Goal: Communication & Community: Answer question/provide support

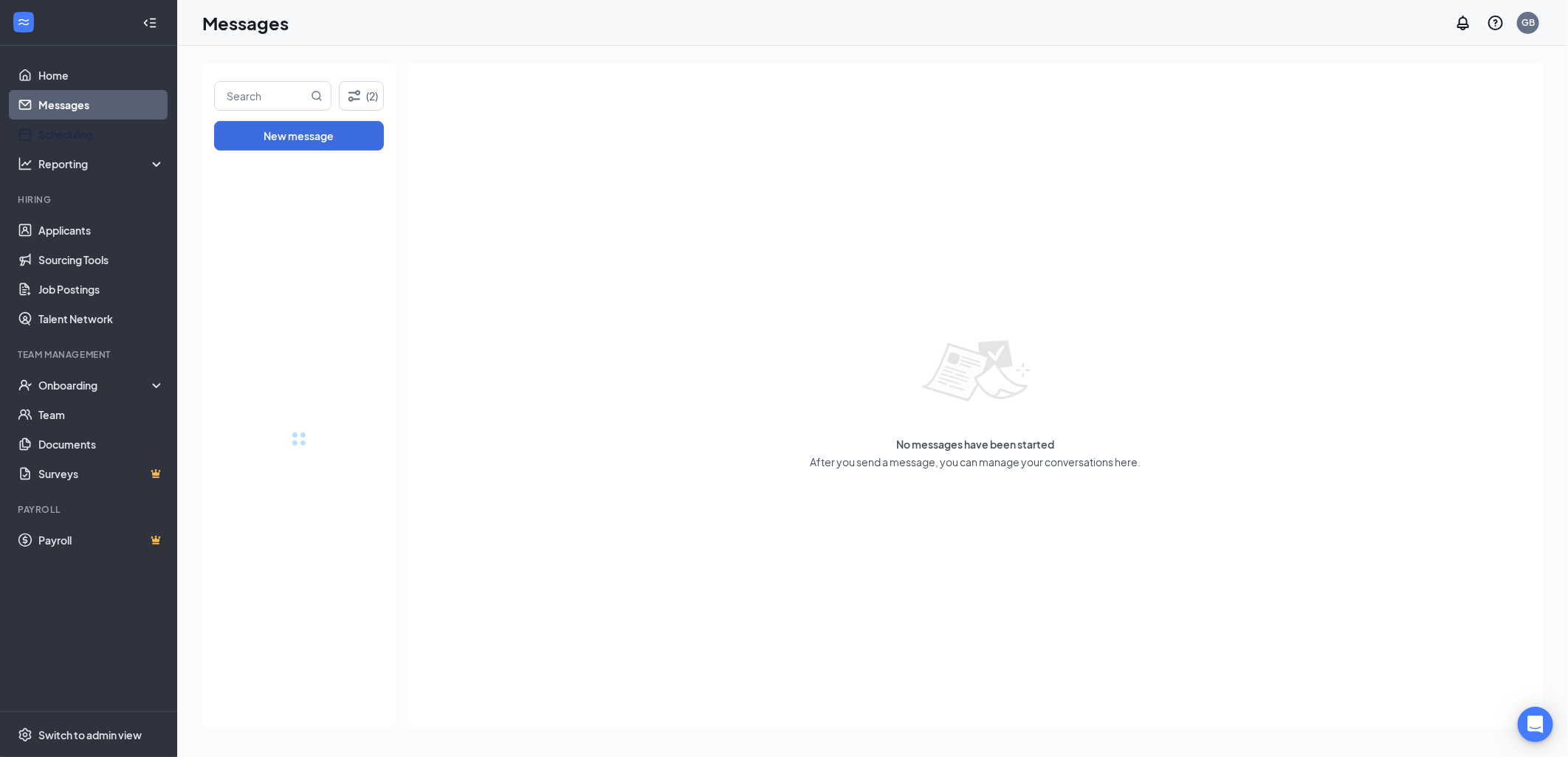
click at [76, 112] on link "Messages" at bounding box center [101, 105] width 126 height 30
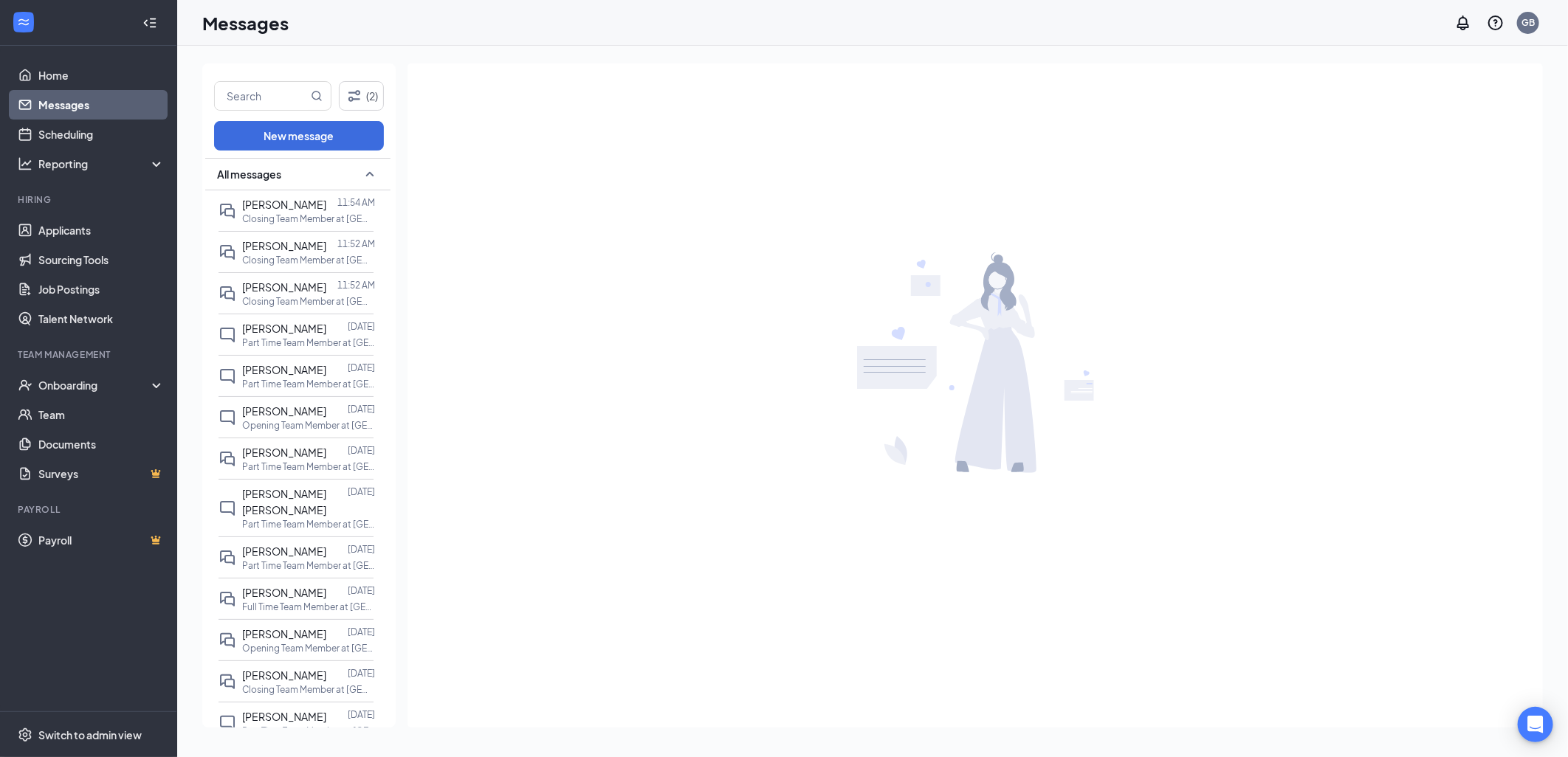
click at [83, 103] on link "Messages" at bounding box center [101, 105] width 126 height 30
click at [333, 207] on div at bounding box center [332, 204] width 11 height 16
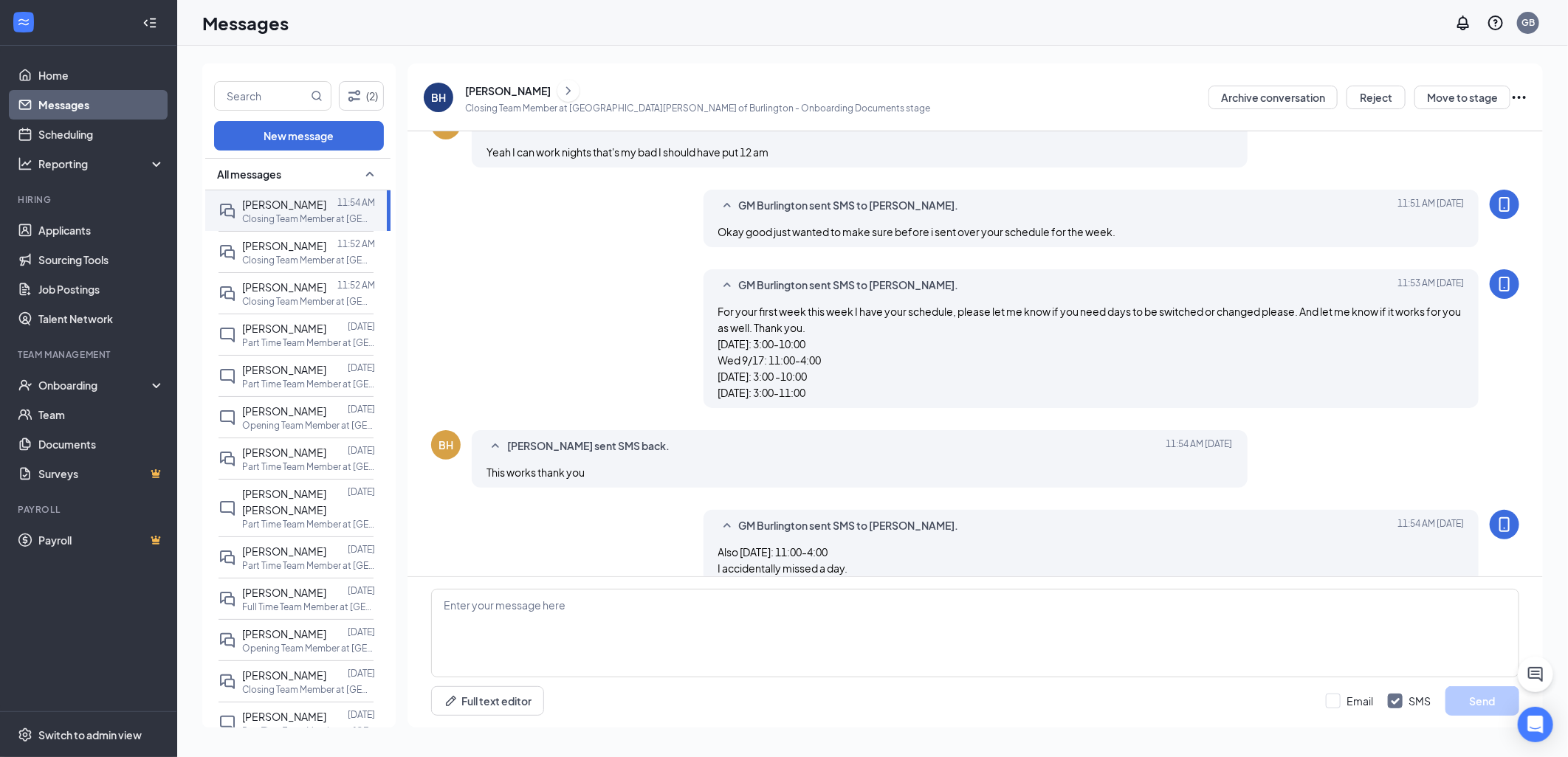
scroll to position [496, 0]
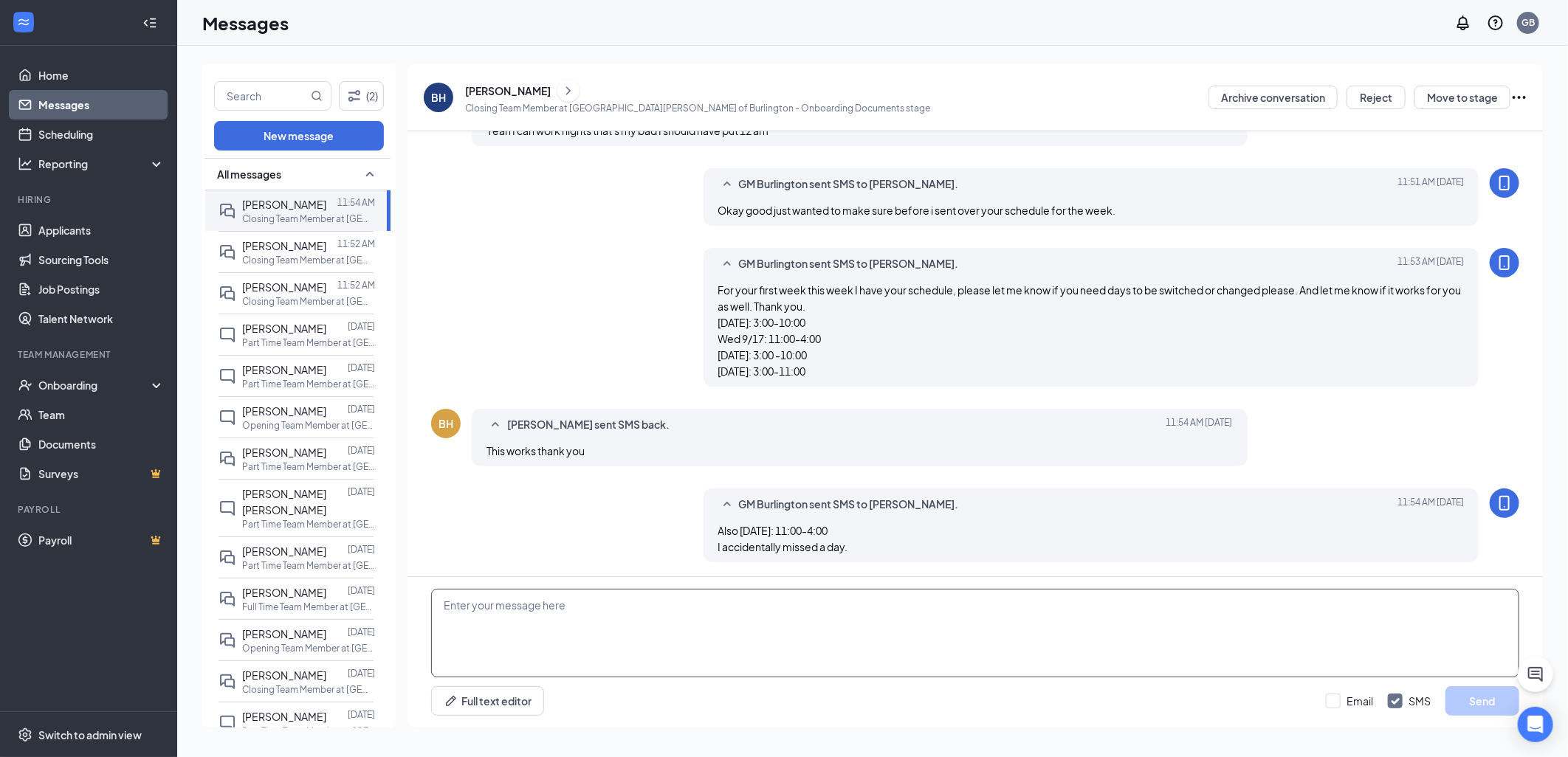
click at [841, 636] on textarea at bounding box center [975, 633] width 1088 height 89
click at [484, 606] on textarea "Actually you don't need to come in on that [DATE]." at bounding box center [975, 633] width 1088 height 89
click at [816, 619] on textarea "Actually, you don't need to come in on that [DATE]." at bounding box center [975, 633] width 1088 height 89
type textarea "Actually, you don't need to come in on that [DATE]."
click at [1498, 699] on button "Send" at bounding box center [1482, 701] width 74 height 30
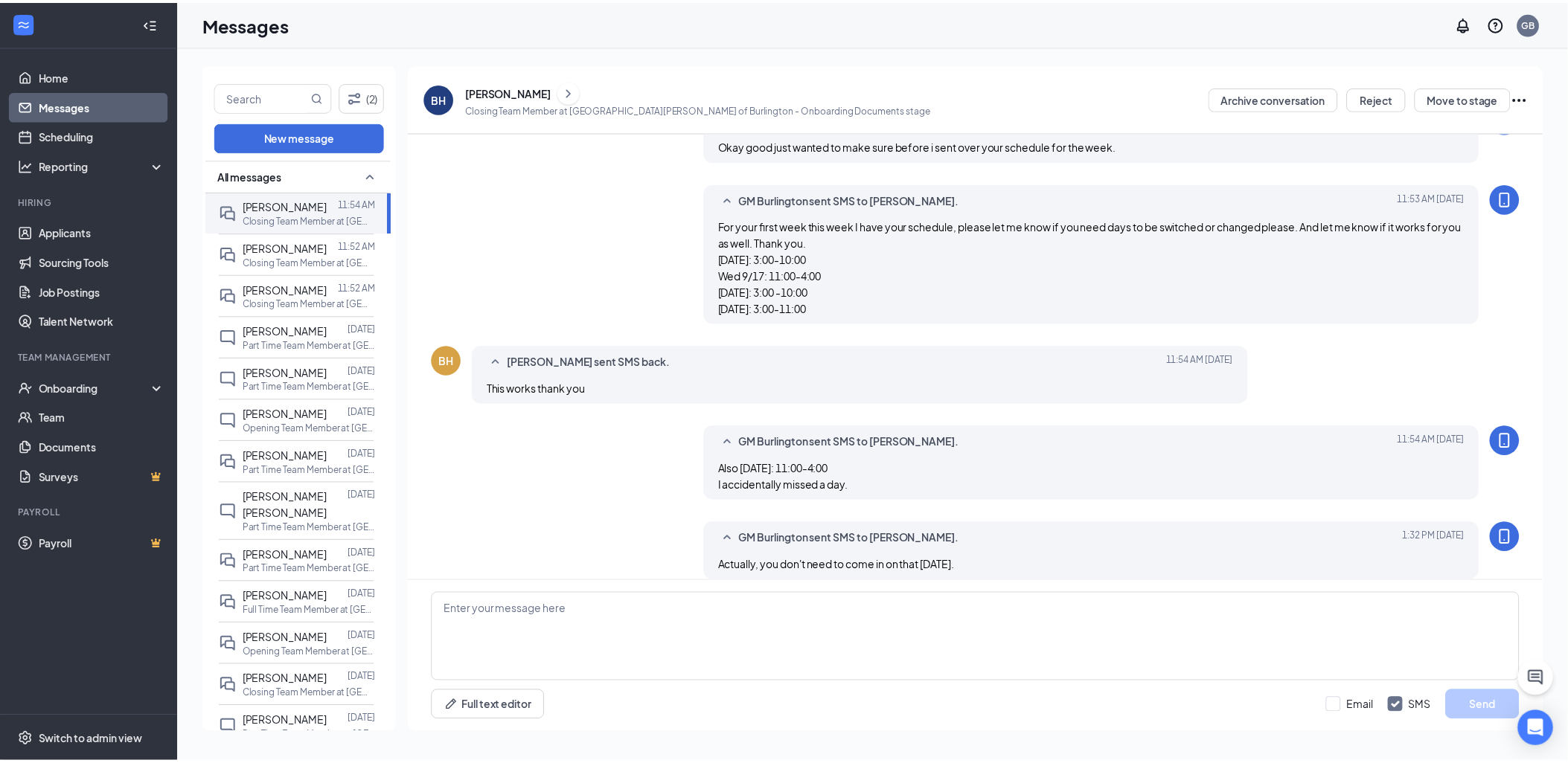
scroll to position [580, 0]
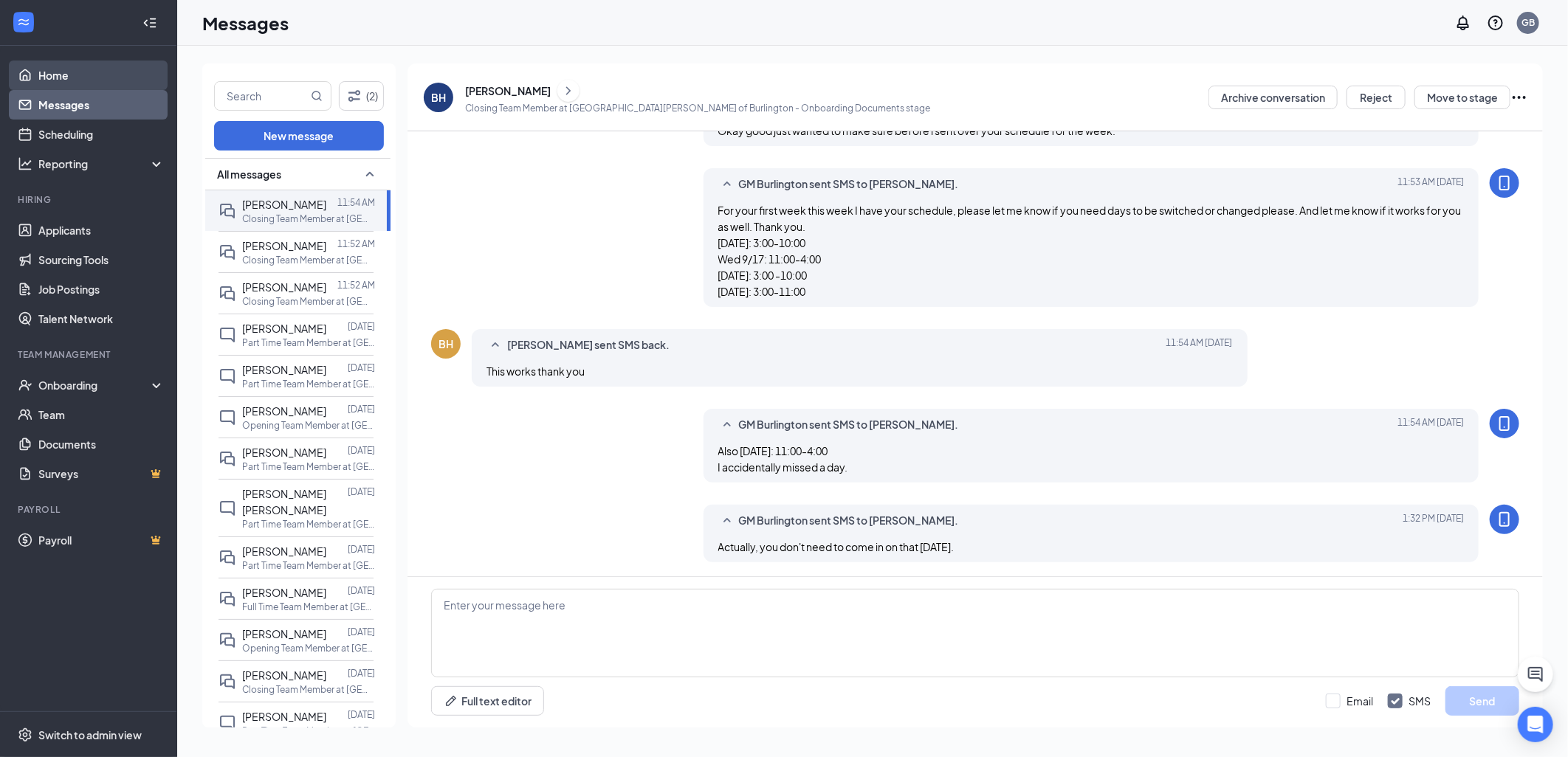
click at [38, 75] on link "Home" at bounding box center [101, 75] width 126 height 30
